Goal: Information Seeking & Learning: Learn about a topic

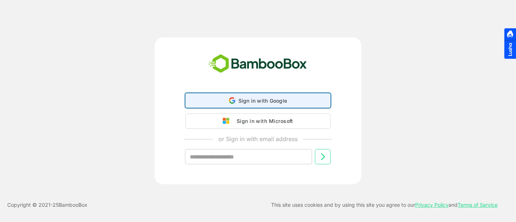
click at [260, 96] on div "Sign in with Google Sign in with Google. Opens in new tab" at bounding box center [258, 101] width 136 height 14
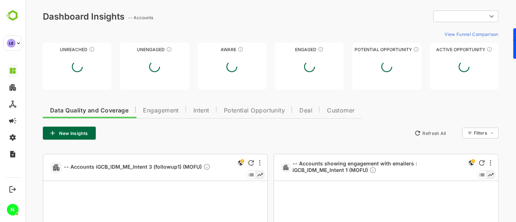
type input "**********"
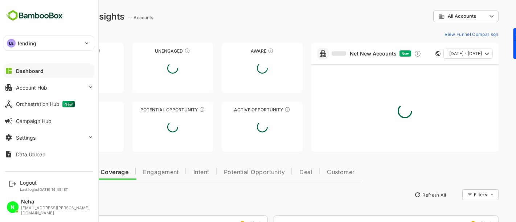
click at [21, 46] on p "lending" at bounding box center [27, 44] width 19 height 8
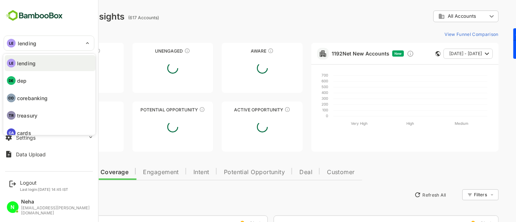
click at [27, 84] on li "DE dep" at bounding box center [50, 81] width 91 height 16
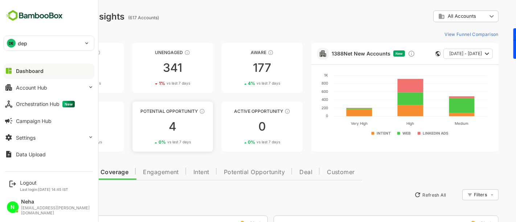
click at [169, 127] on div "4" at bounding box center [172, 127] width 81 height 12
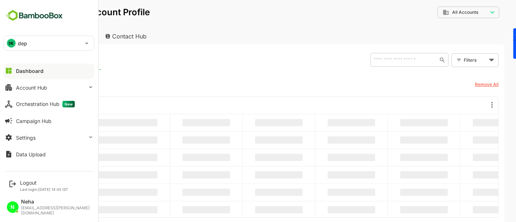
click at [347, 6] on div "**********" at bounding box center [270, 17] width 467 height 22
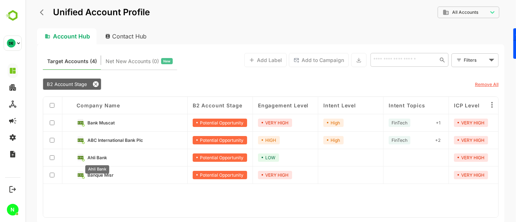
click at [95, 156] on span "Ahli Bank" at bounding box center [97, 157] width 20 height 5
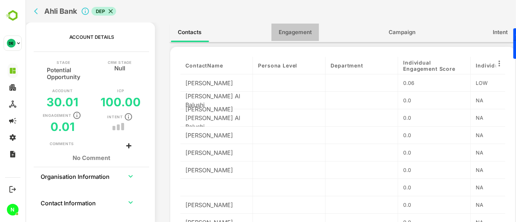
click at [293, 34] on span "Engagement" at bounding box center [294, 32] width 33 height 9
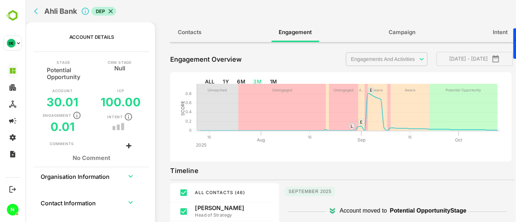
click at [377, 59] on body "**********" at bounding box center [270, 111] width 491 height 222
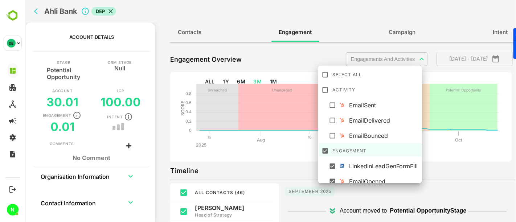
scroll to position [3, 0]
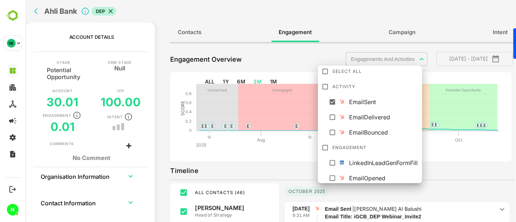
click at [330, 120] on li "EmailDelivered" at bounding box center [371, 116] width 104 height 13
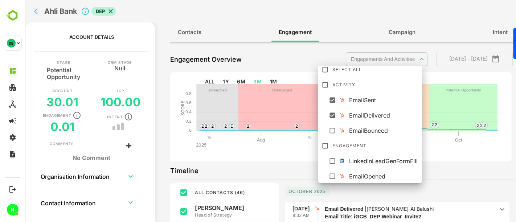
click at [357, 173] on div "EmailOpened" at bounding box center [384, 176] width 71 height 9
click at [444, 156] on div at bounding box center [270, 111] width 491 height 222
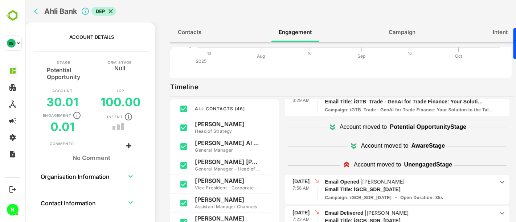
scroll to position [2525, 0]
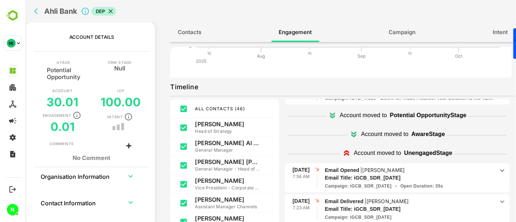
click at [36, 13] on icon "back" at bounding box center [37, 11] width 7 height 7
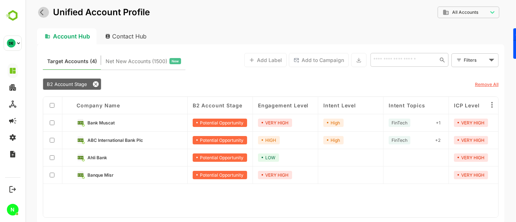
click at [41, 17] on button "back" at bounding box center [43, 12] width 11 height 11
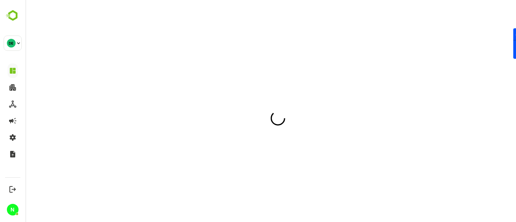
scroll to position [0, 0]
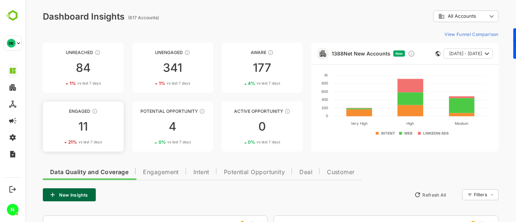
click at [83, 126] on div "11" at bounding box center [82, 127] width 81 height 12
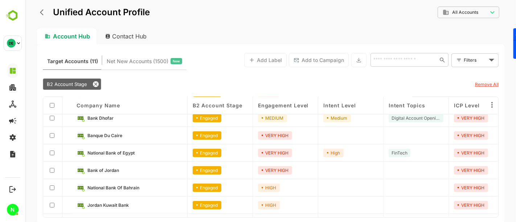
scroll to position [83, 0]
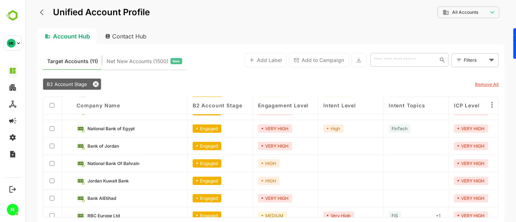
click at [34, 17] on div "**********" at bounding box center [270, 111] width 491 height 222
click at [41, 13] on icon "back" at bounding box center [43, 12] width 7 height 7
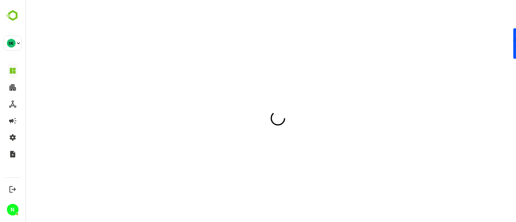
scroll to position [0, 0]
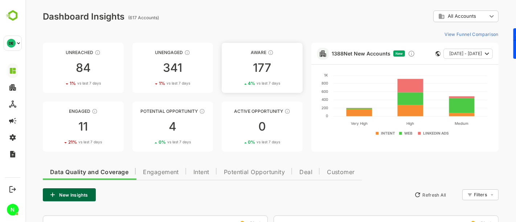
click at [280, 73] on div "177" at bounding box center [261, 68] width 81 height 12
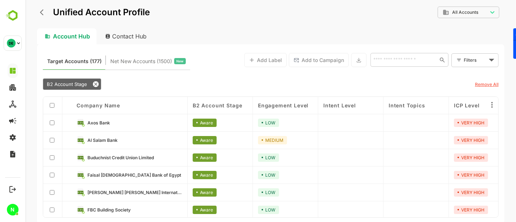
scroll to position [152, 0]
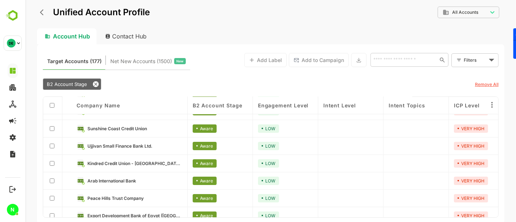
click at [41, 11] on icon "back" at bounding box center [42, 12] width 4 height 6
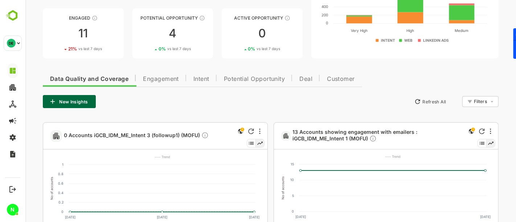
scroll to position [100, 0]
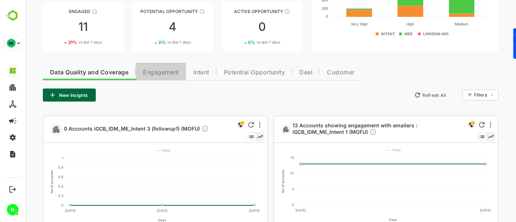
click at [157, 72] on span "Engagement" at bounding box center [161, 73] width 36 height 6
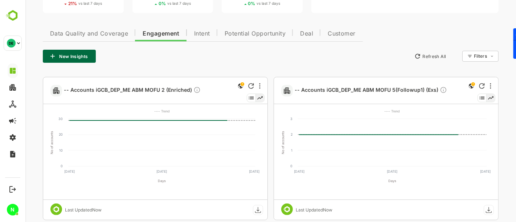
scroll to position [140, 0]
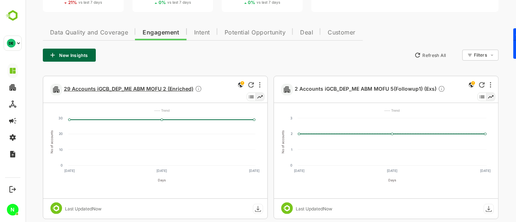
click at [168, 90] on span "29 Accounts iGCB_DEP_ME ABM MOFU 2 (Enriched)" at bounding box center [132, 89] width 138 height 8
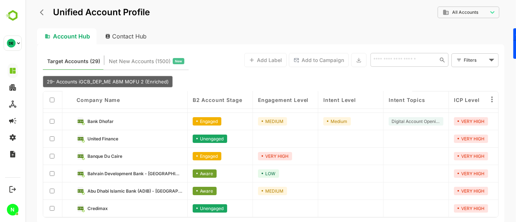
scroll to position [152, 0]
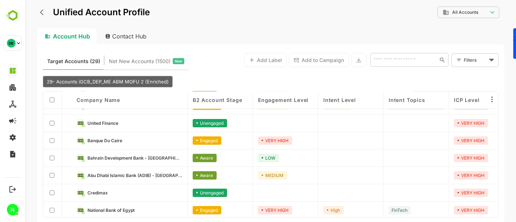
click at [46, 14] on icon "back" at bounding box center [43, 12] width 7 height 7
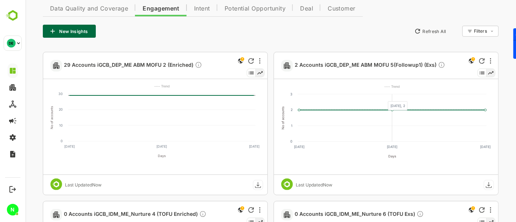
scroll to position [164, 0]
click at [366, 61] on span "2 Accounts iGCB_DEP_ME ABM MOFU 5(Followup1) (Exs)" at bounding box center [369, 65] width 151 height 8
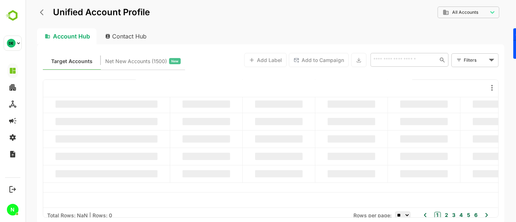
scroll to position [0, 0]
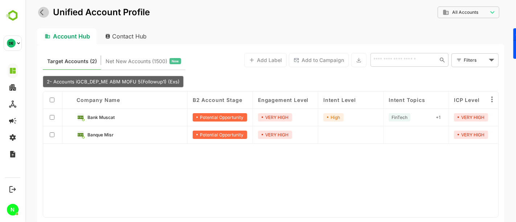
click at [42, 12] on icon "back" at bounding box center [43, 12] width 7 height 7
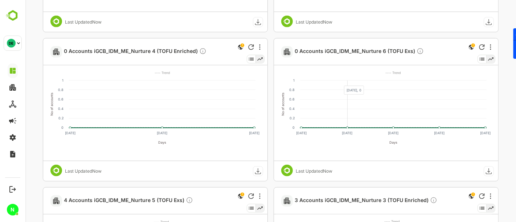
scroll to position [327, 0]
click at [178, 53] on span "0 Accounts iGCB_IDM_ME_Nurture 4 (TOFU Enriched)" at bounding box center [134, 51] width 143 height 8
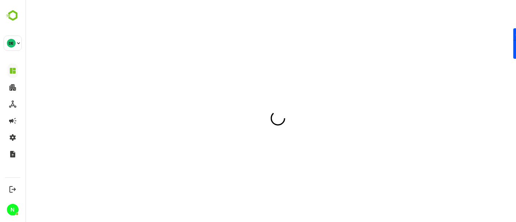
scroll to position [0, 0]
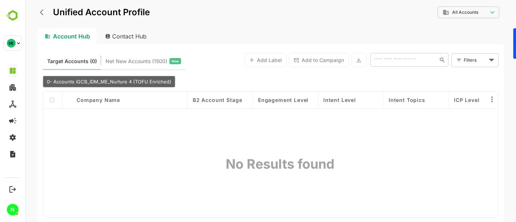
click at [41, 11] on icon "back" at bounding box center [42, 12] width 4 height 6
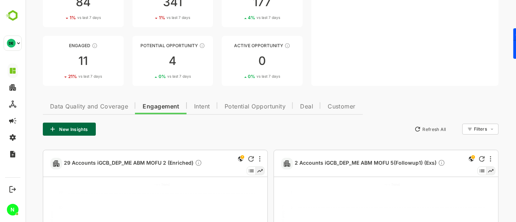
scroll to position [66, 0]
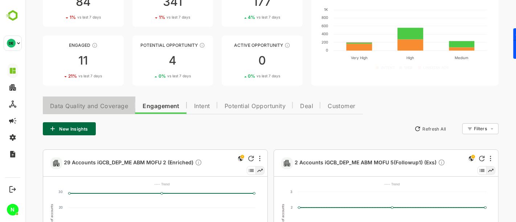
click at [114, 100] on button "Data Quality and Coverage" at bounding box center [88, 105] width 93 height 17
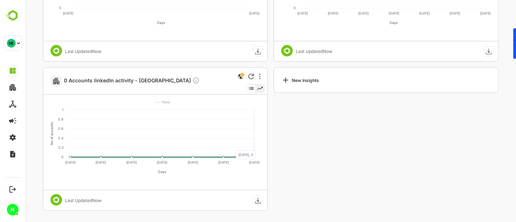
scroll to position [0, 0]
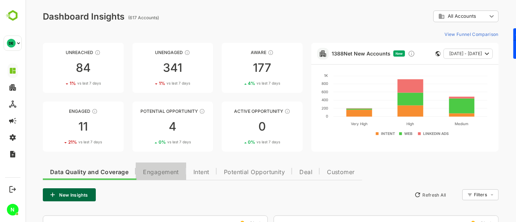
click at [165, 172] on span "Engagement" at bounding box center [161, 172] width 36 height 6
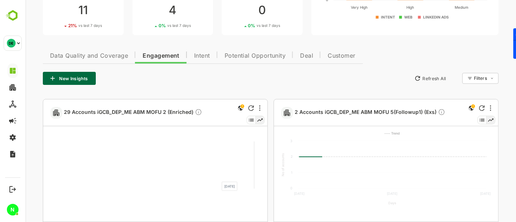
scroll to position [117, 0]
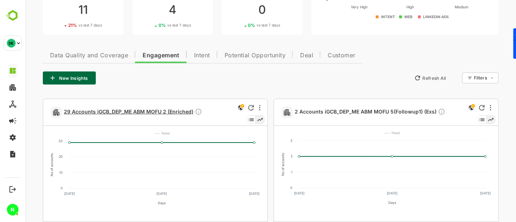
click at [155, 113] on span "29 Accounts iGCB_DEP_ME ABM MOFU 2 (Enriched)" at bounding box center [132, 112] width 138 height 8
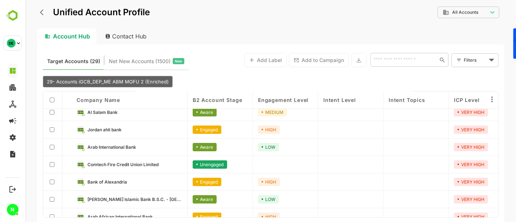
scroll to position [0, 0]
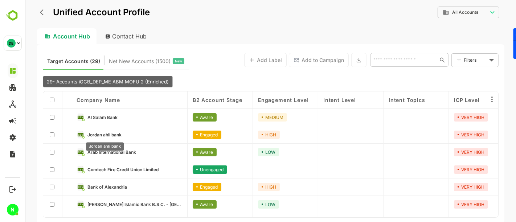
drag, startPoint x: 103, startPoint y: 134, endPoint x: 76, endPoint y: 48, distance: 90.0
click at [76, 48] on div "Target Accounts (29) Net New Accounts ( 1500 ) New Add Label Add to Campaign ​ …" at bounding box center [270, 133] width 467 height 179
click at [98, 134] on span "Jordan ahli bank" at bounding box center [104, 134] width 34 height 5
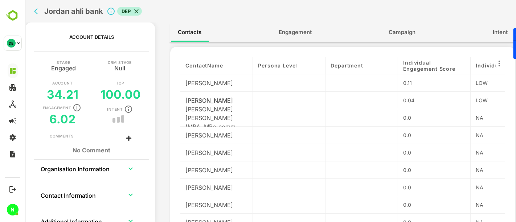
click at [295, 37] on button "Engagement" at bounding box center [295, 32] width 48 height 17
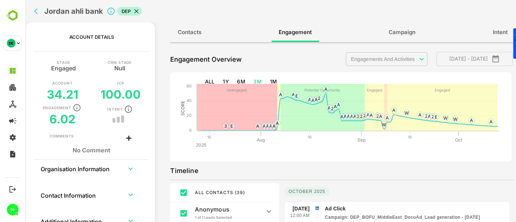
click at [370, 61] on body "**********" at bounding box center [270, 111] width 491 height 222
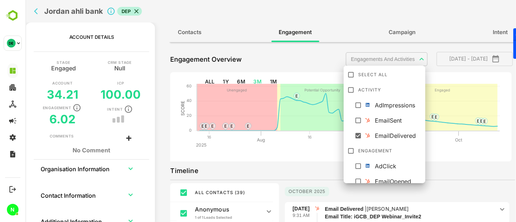
scroll to position [51, 0]
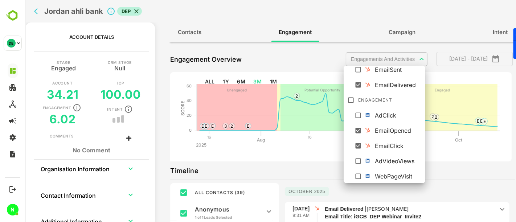
click at [319, 173] on div at bounding box center [270, 111] width 491 height 222
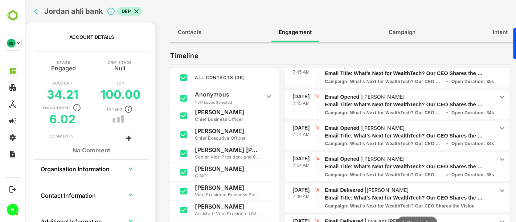
scroll to position [3418, 0]
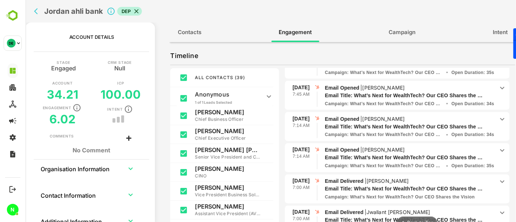
click at [35, 15] on button "back" at bounding box center [37, 11] width 11 height 11
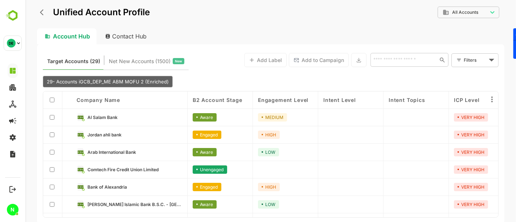
click at [39, 15] on button "back" at bounding box center [43, 12] width 11 height 11
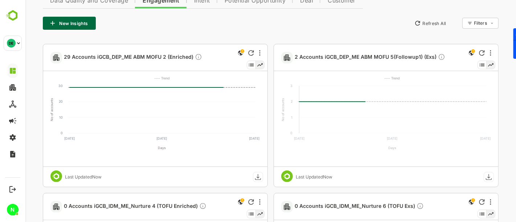
scroll to position [174, 0]
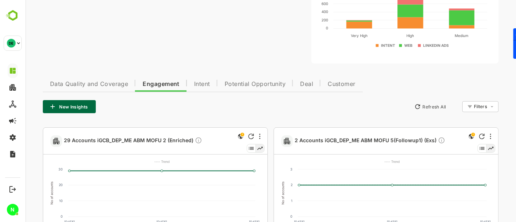
scroll to position [89, 0]
click at [119, 87] on button "Data Quality and Coverage" at bounding box center [88, 82] width 93 height 17
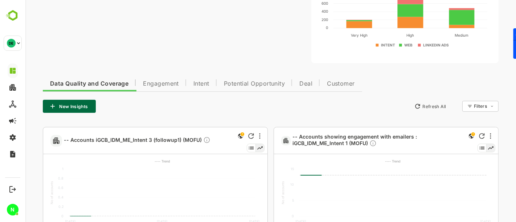
click at [194, 84] on span "Intent" at bounding box center [201, 84] width 16 height 6
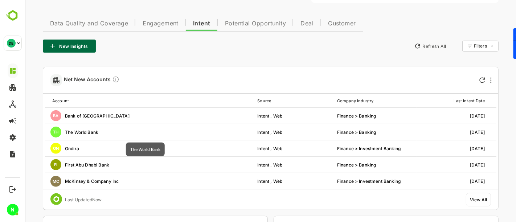
scroll to position [149, 0]
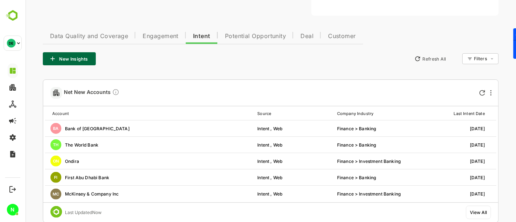
click at [86, 36] on span "Data Quality and Coverage" at bounding box center [89, 36] width 78 height 6
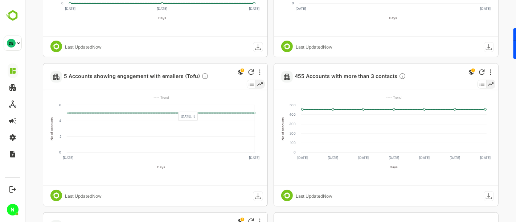
scroll to position [304, 0]
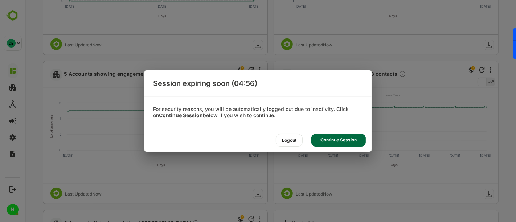
click at [338, 144] on div "Continue Session" at bounding box center [338, 140] width 54 height 13
